Goal: Check status

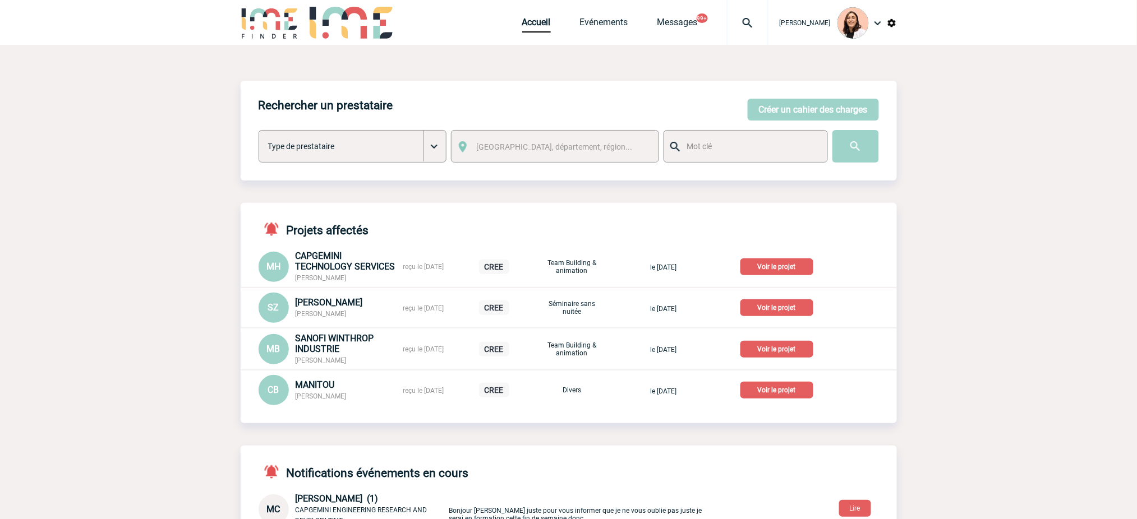
click at [762, 22] on img at bounding box center [748, 22] width 40 height 13
click at [712, 86] on input "search" at bounding box center [694, 86] width 154 height 16
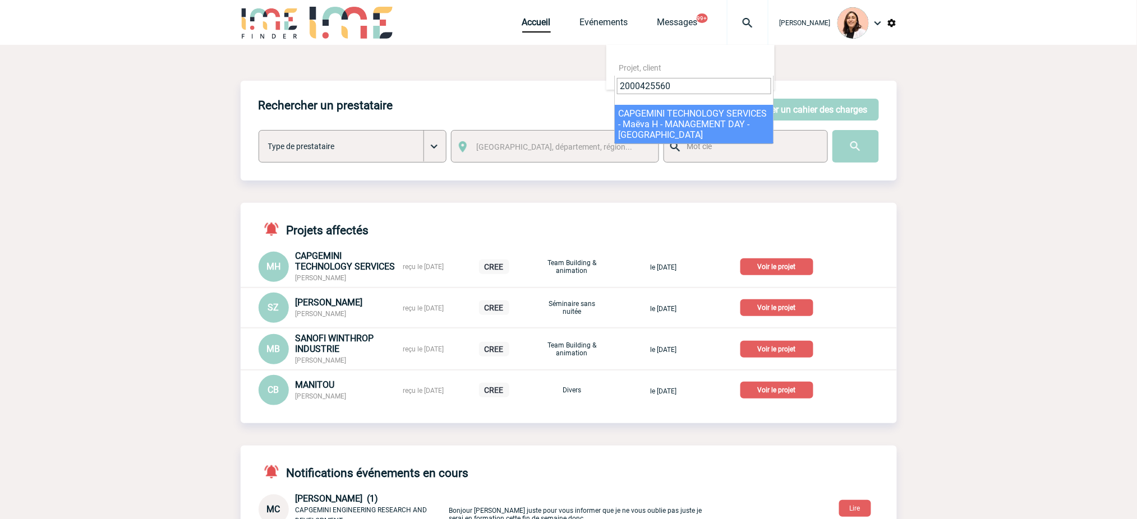
type input "2000425560"
select select "25061"
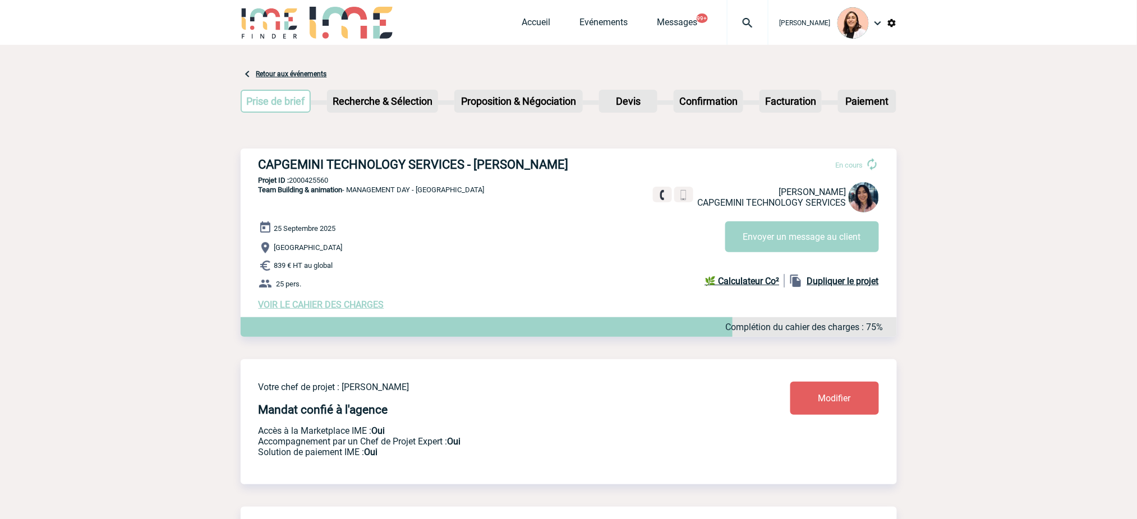
click at [507, 162] on h3 "CAPGEMINI TECHNOLOGY SERVICES - [PERSON_NAME]" at bounding box center [427, 165] width 337 height 14
copy div "CAPGEMINI TECHNOLOGY SERVICES - [PERSON_NAME]"
click at [481, 192] on div "CAPGEMINI TECHNOLOGY SERVICES - [PERSON_NAME] En cours [PERSON_NAME] CAPGEMINI …" at bounding box center [569, 234] width 656 height 171
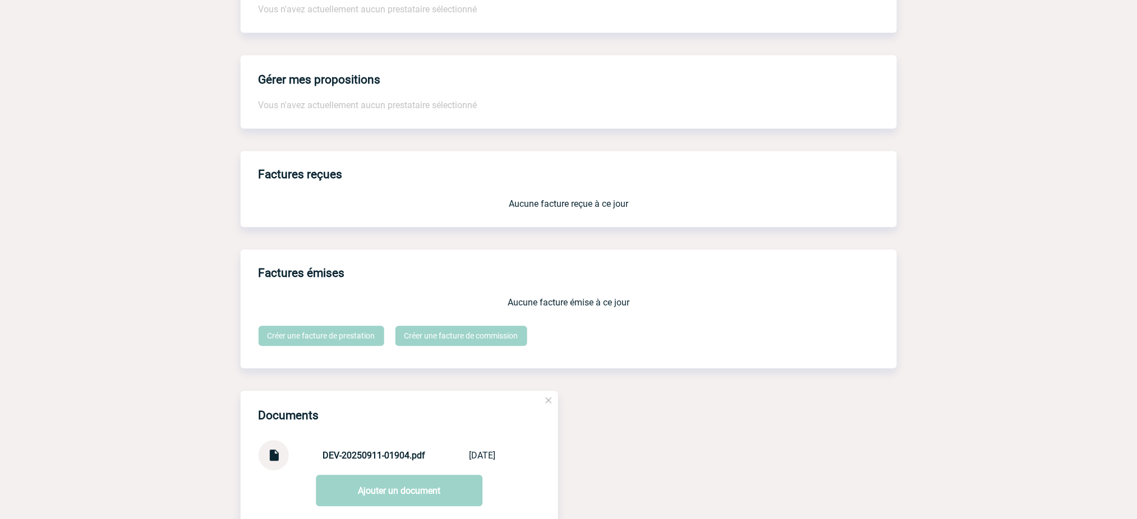
scroll to position [898, 0]
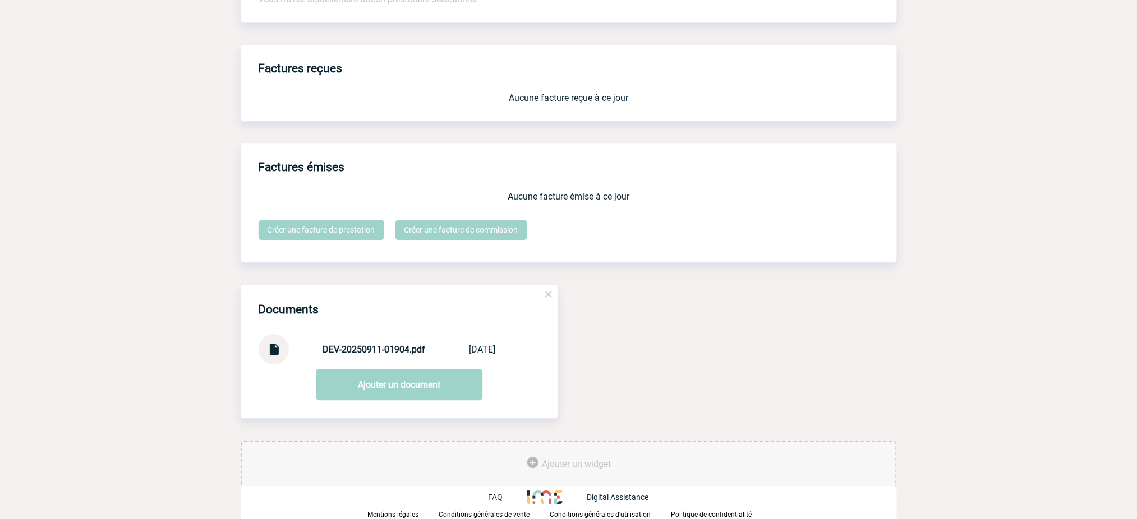
click at [269, 356] on img at bounding box center [273, 345] width 15 height 22
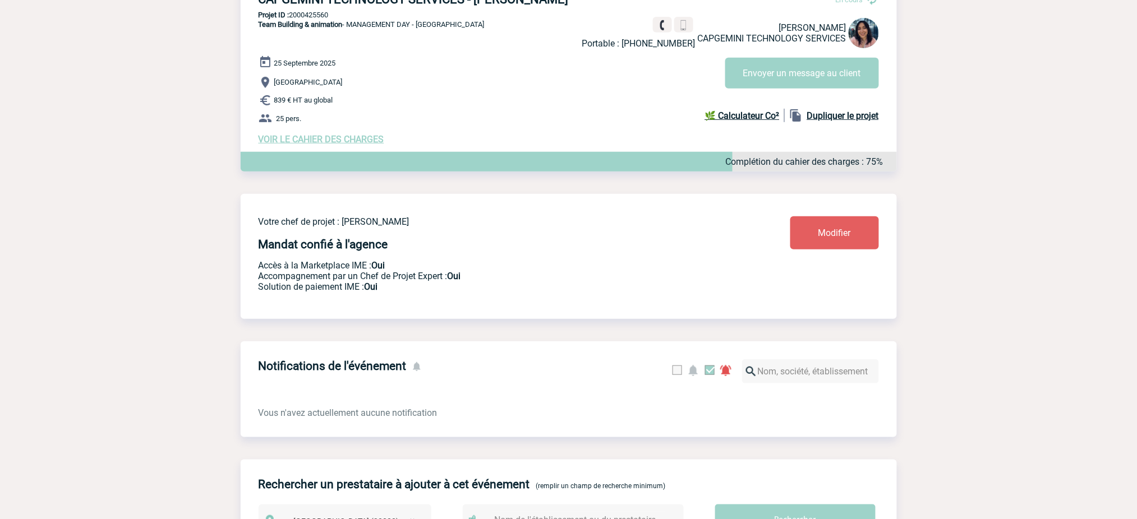
scroll to position [0, 0]
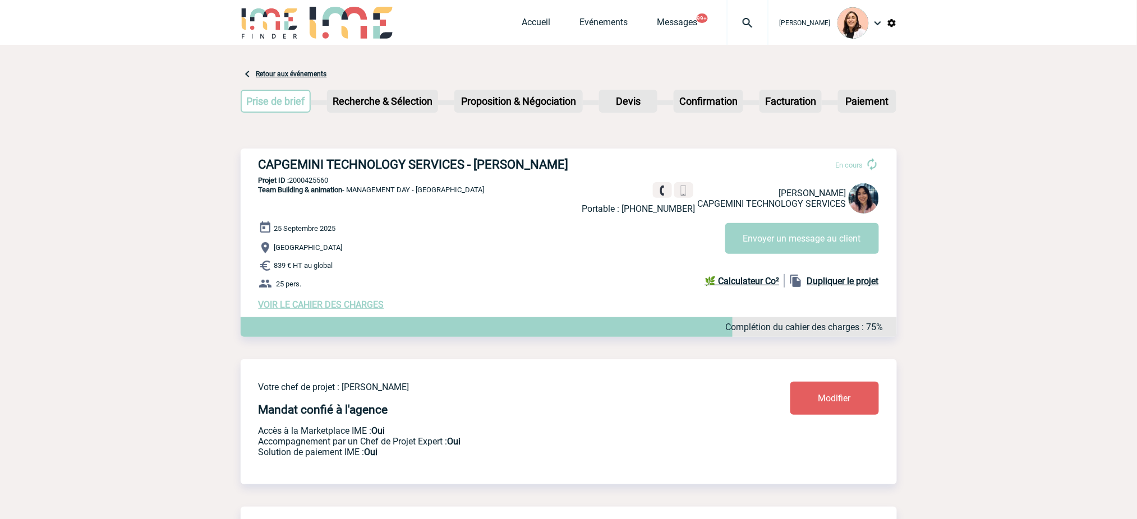
click at [320, 183] on p "Projet ID : 2000425560" at bounding box center [569, 180] width 656 height 8
copy p "2000425560"
